Goal: Task Accomplishment & Management: Manage account settings

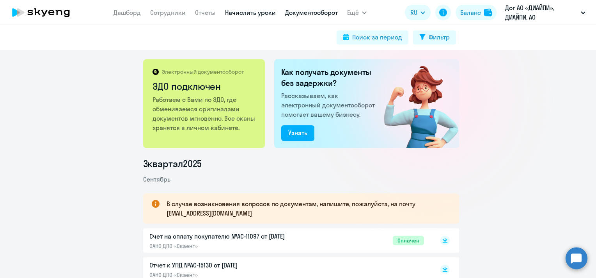
scroll to position [898, 0]
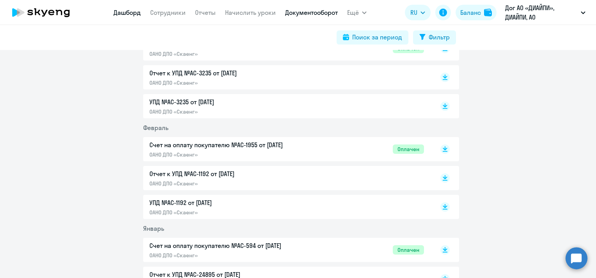
click at [119, 12] on link "Дашборд" at bounding box center [127, 13] width 27 height 8
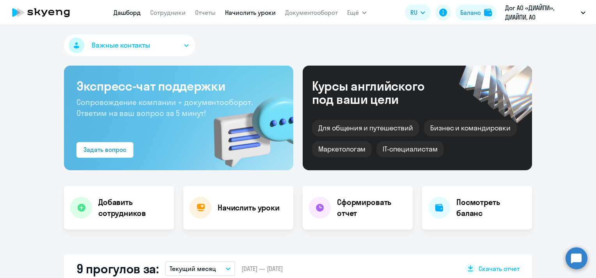
click at [239, 11] on link "Начислить уроки" at bounding box center [250, 13] width 51 height 8
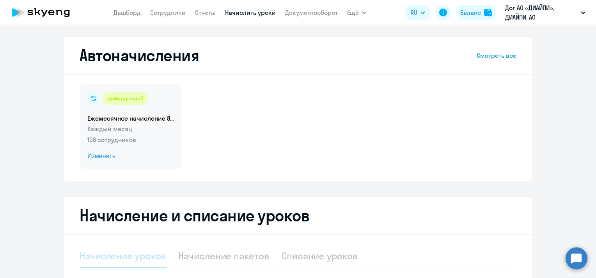
click at [103, 158] on span "Изменить" at bounding box center [130, 155] width 87 height 9
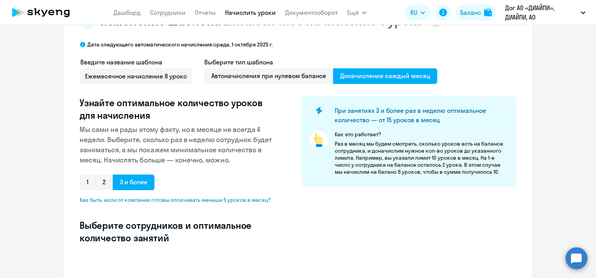
select select "10"
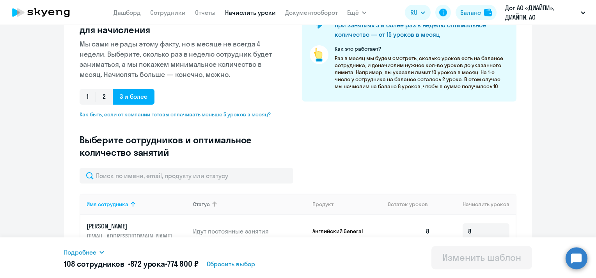
scroll to position [156, 0]
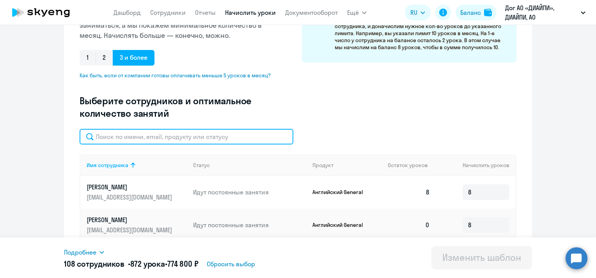
click at [121, 140] on input "text" at bounding box center [187, 137] width 214 height 16
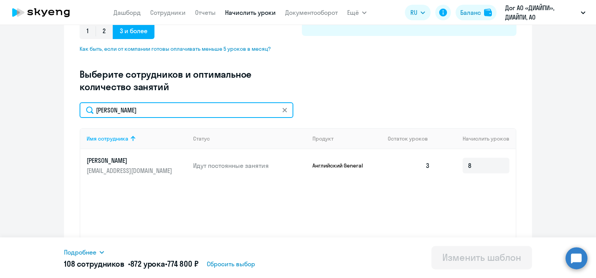
scroll to position [195, 0]
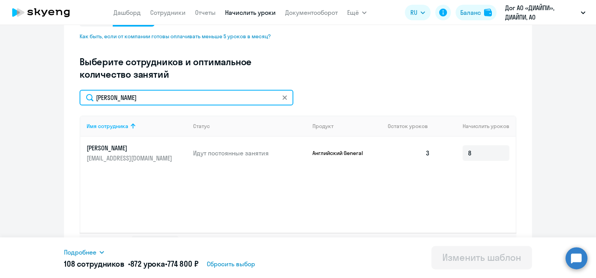
type input "[PERSON_NAME]"
